Goal: Task Accomplishment & Management: Manage account settings

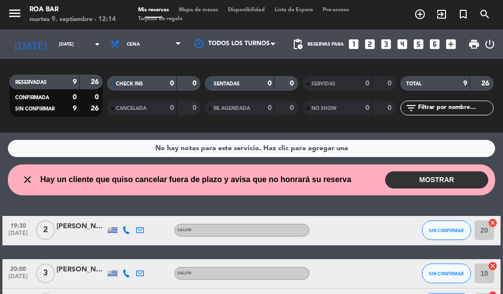
scroll to position [98, 0]
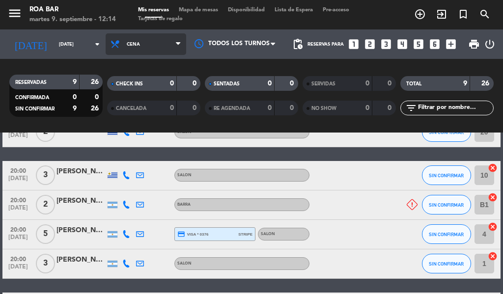
click at [167, 33] on span "Cena" at bounding box center [146, 44] width 80 height 22
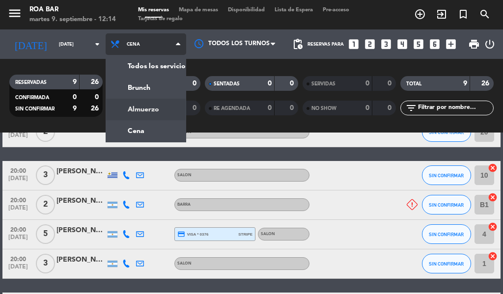
click at [118, 107] on div "menu [PERSON_NAME] BAR [DATE] 9. septiembre - 12:14 Mis reservas Mapa de mesas …" at bounding box center [251, 66] width 503 height 133
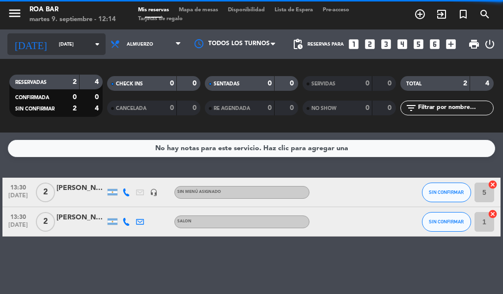
scroll to position [0, 0]
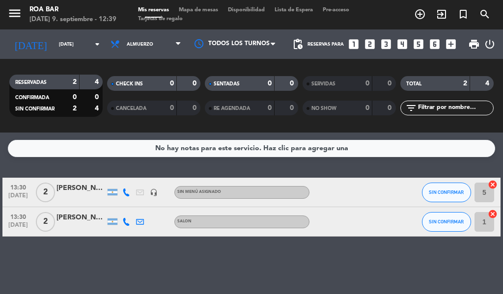
click at [65, 189] on div "[PERSON_NAME]" at bounding box center [80, 188] width 49 height 11
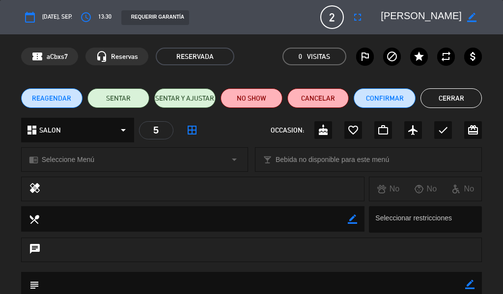
click at [470, 16] on icon "border_color" at bounding box center [471, 17] width 9 height 9
click at [472, 17] on icon at bounding box center [471, 17] width 9 height 9
click at [456, 100] on button "Cerrar" at bounding box center [451, 98] width 62 height 20
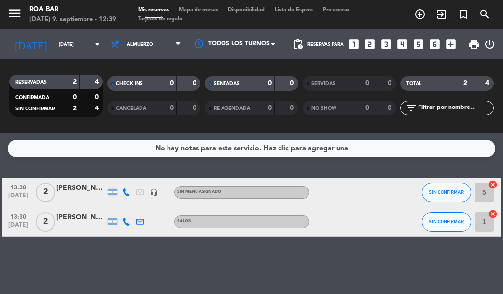
click at [76, 213] on div "[PERSON_NAME]" at bounding box center [80, 217] width 49 height 11
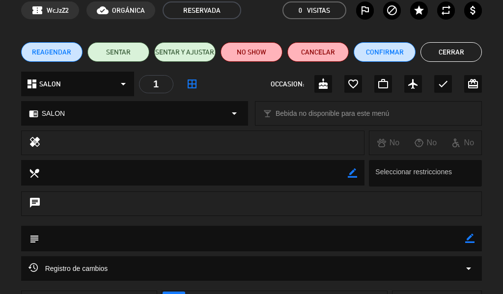
scroll to position [0, 0]
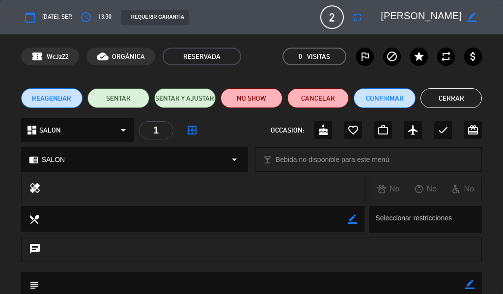
click at [460, 95] on button "Cerrar" at bounding box center [451, 98] width 62 height 20
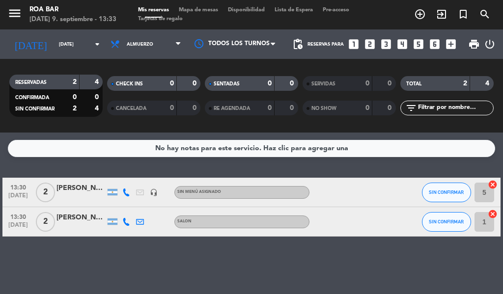
click at [70, 230] on div at bounding box center [80, 227] width 49 height 8
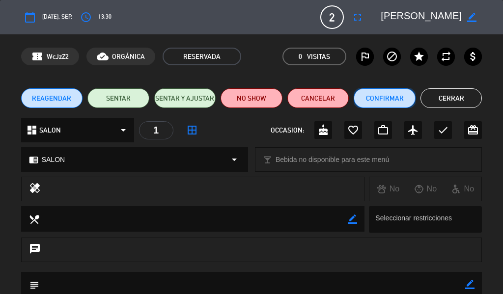
click at [389, 97] on button "Confirmar" at bounding box center [384, 98] width 62 height 20
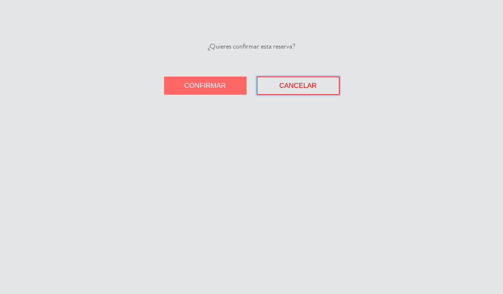
click at [290, 83] on span "Cancelar" at bounding box center [297, 85] width 37 height 8
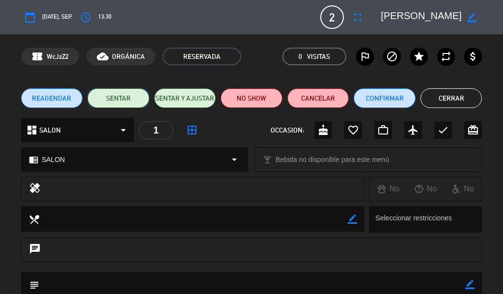
click at [114, 98] on button "SENTAR" at bounding box center [118, 98] width 62 height 20
